Goal: Find specific page/section: Find specific page/section

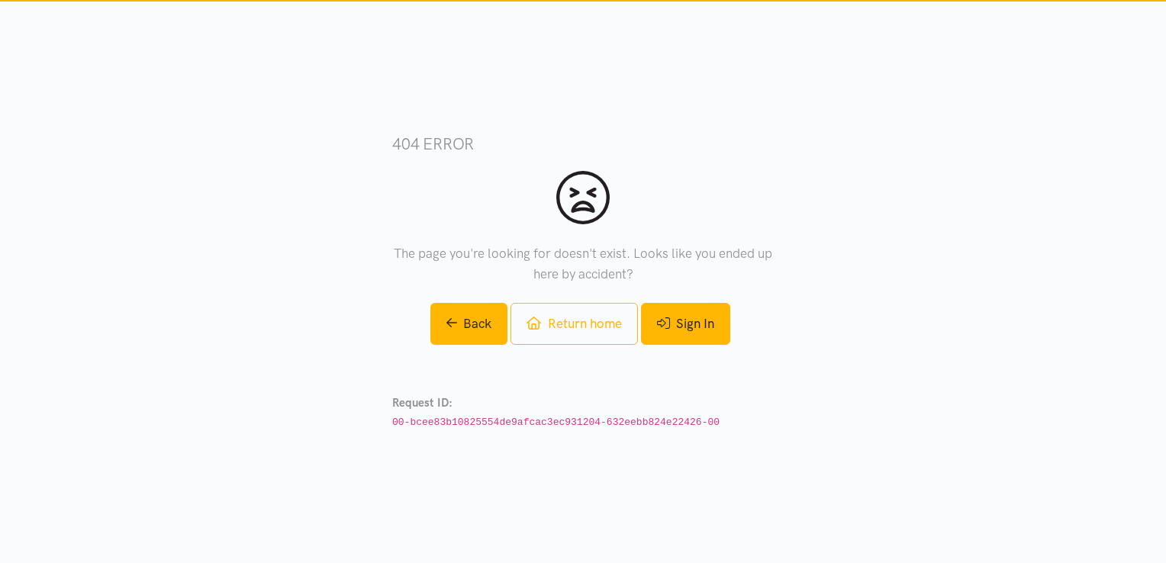
click at [670, 329] on icon at bounding box center [663, 323] width 13 height 13
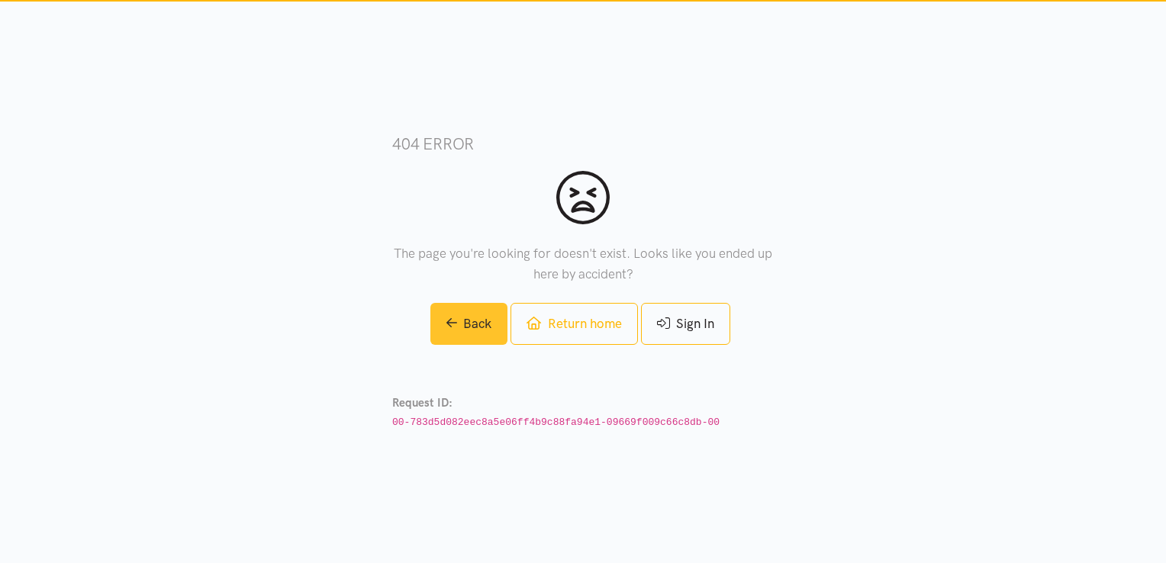
click at [471, 322] on link "Back" at bounding box center [469, 324] width 78 height 42
